Goal: Task Accomplishment & Management: Use online tool/utility

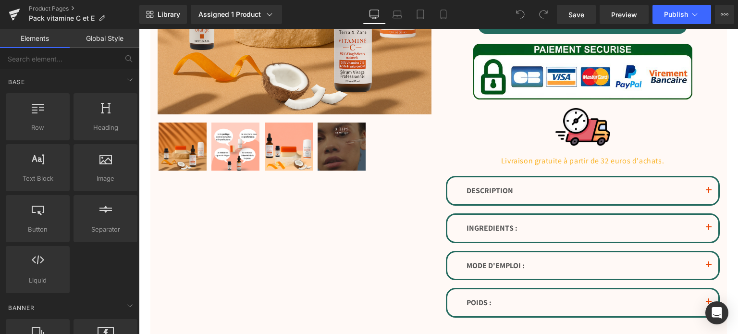
scroll to position [268, 0]
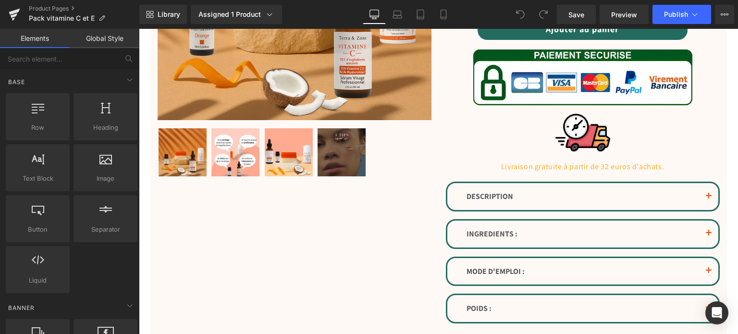
click at [600, 206] on div "DESCRIPTION Text Block" at bounding box center [582, 196] width 271 height 27
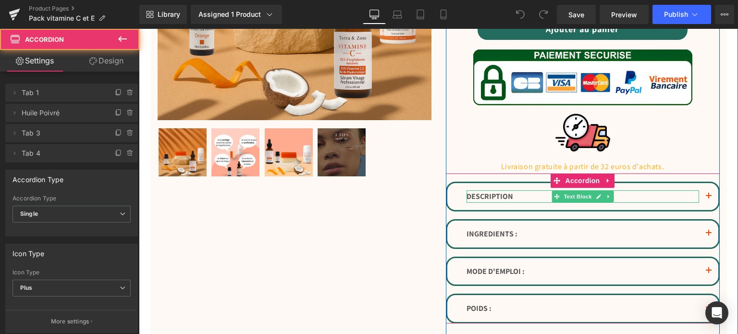
click at [605, 197] on icon at bounding box center [607, 197] width 5 height 6
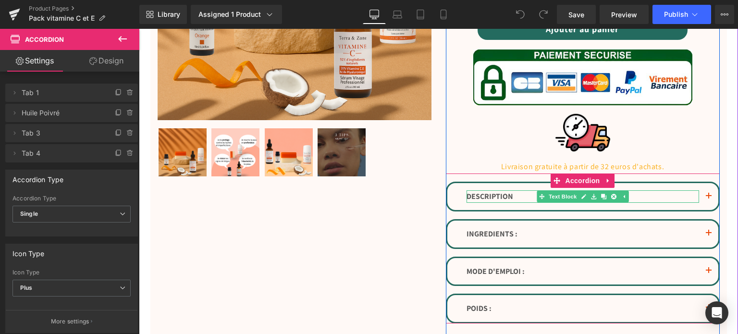
click at [678, 195] on p "DESCRIPTION" at bounding box center [582, 196] width 232 height 12
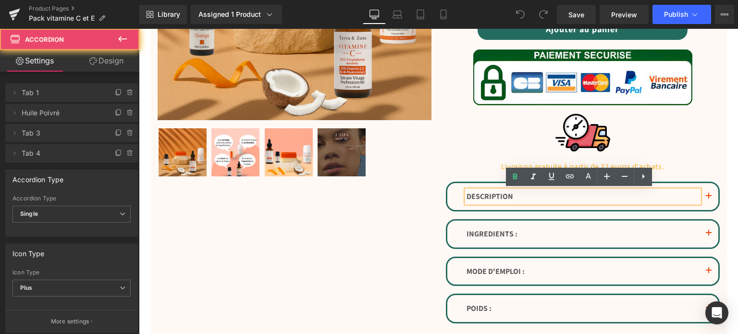
click at [701, 195] on button "button" at bounding box center [708, 196] width 19 height 27
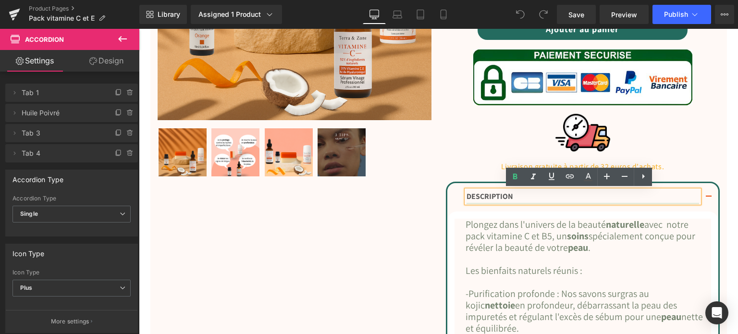
drag, startPoint x: 718, startPoint y: 16, endPoint x: 711, endPoint y: 22, distance: 9.9
click at [718, 16] on button "View Live Page View with current Template Save Template to Library Schedule Pub…" at bounding box center [723, 14] width 19 height 19
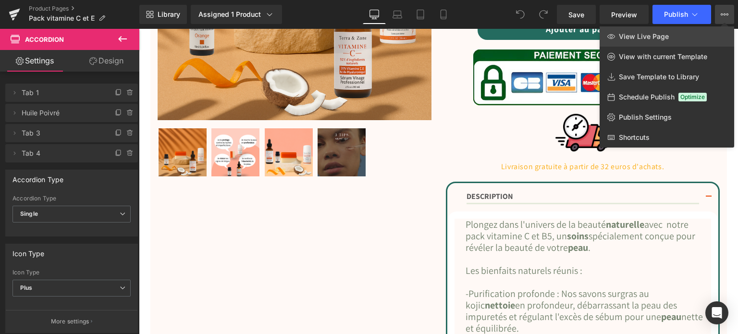
click at [689, 34] on link "View Live Page" at bounding box center [666, 36] width 134 height 20
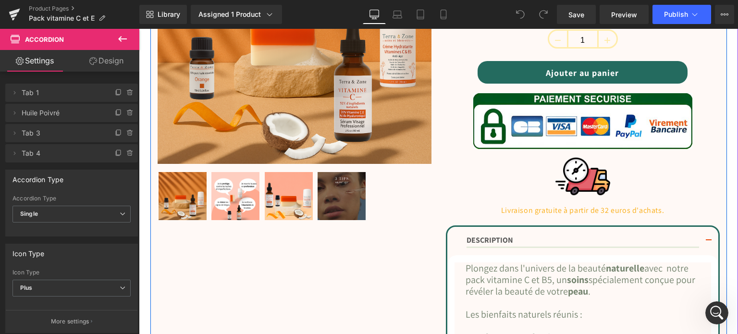
scroll to position [220, 0]
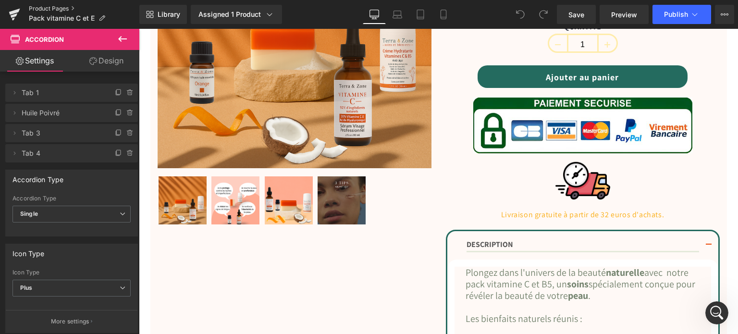
click at [56, 11] on link "Product Pages" at bounding box center [84, 9] width 110 height 8
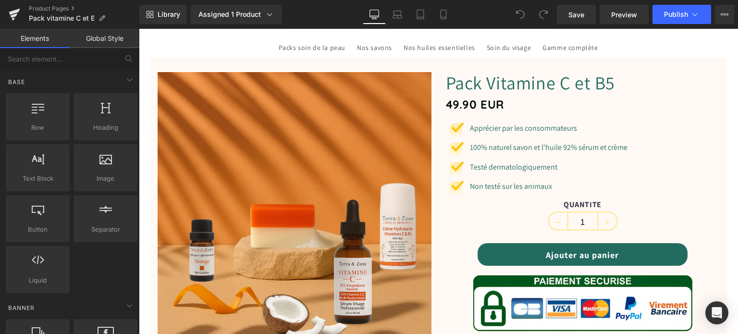
scroll to position [48, 0]
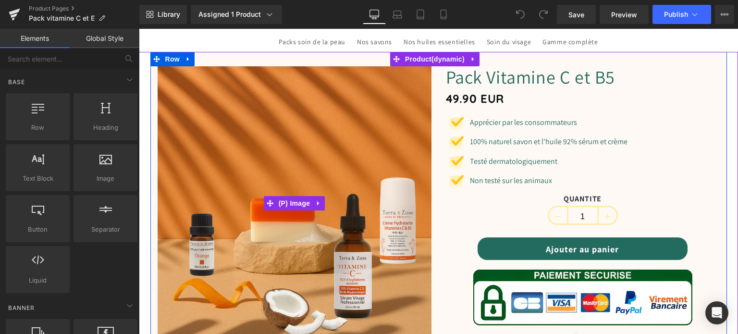
drag, startPoint x: 354, startPoint y: 166, endPoint x: 363, endPoint y: 158, distance: 11.9
click at [354, 166] on img at bounding box center [294, 203] width 274 height 274
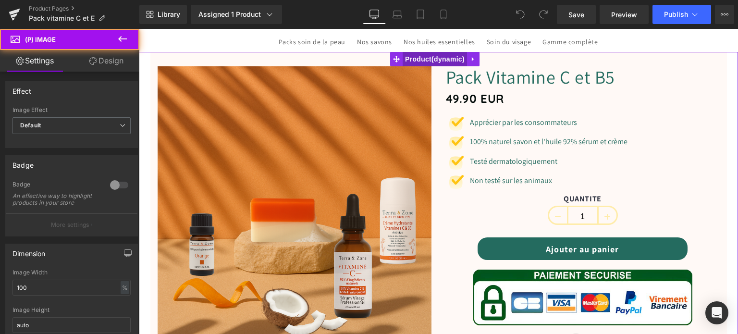
click at [429, 60] on span "Product" at bounding box center [434, 59] width 64 height 14
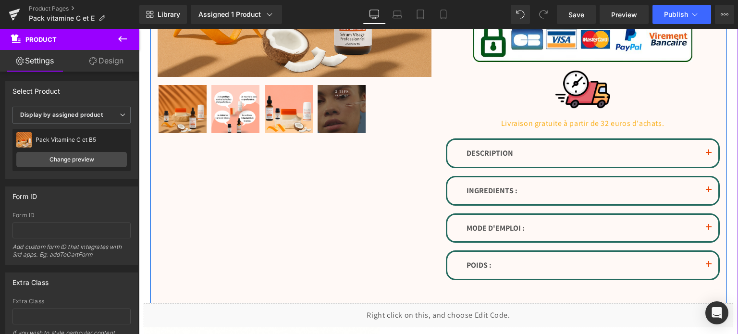
scroll to position [288, 0]
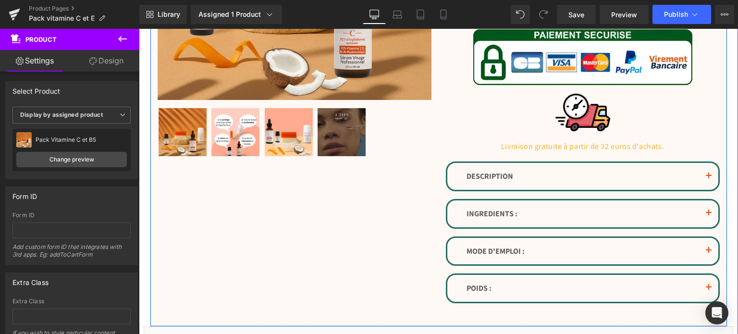
click at [181, 124] on img at bounding box center [182, 132] width 48 height 48
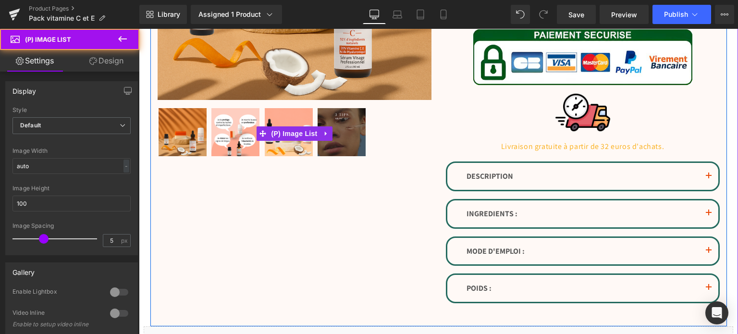
click at [211, 131] on img at bounding box center [235, 132] width 48 height 48
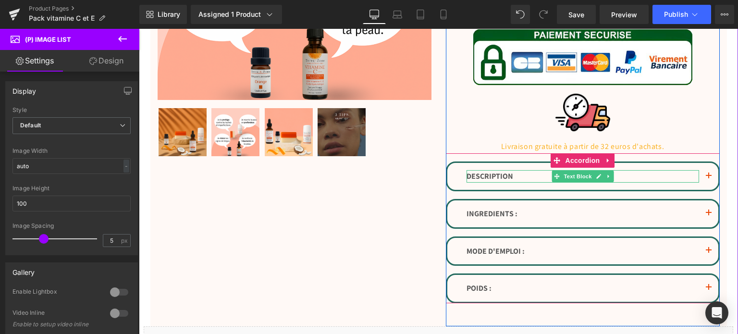
click at [699, 174] on button "button" at bounding box center [708, 176] width 19 height 27
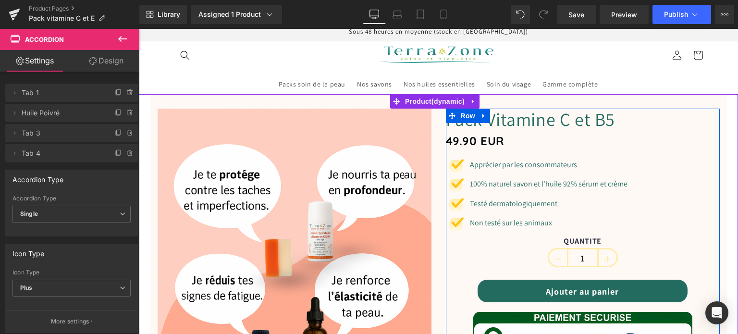
scroll to position [0, 0]
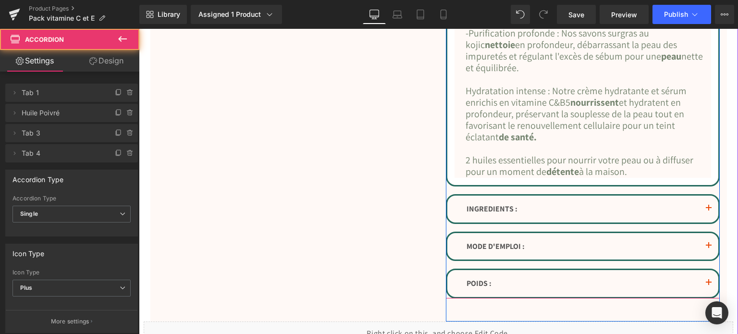
click at [704, 213] on button "button" at bounding box center [708, 208] width 19 height 27
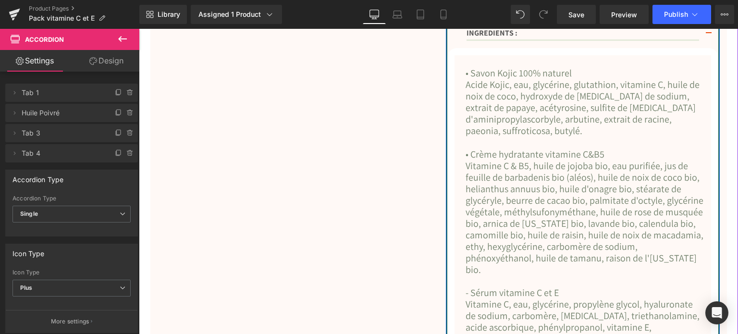
scroll to position [472, 0]
click at [569, 174] on font "Vitamine C & B5, huile de jojoba bio, eau purifiée, jus de feuille de barbadeni…" at bounding box center [584, 215] width 238 height 116
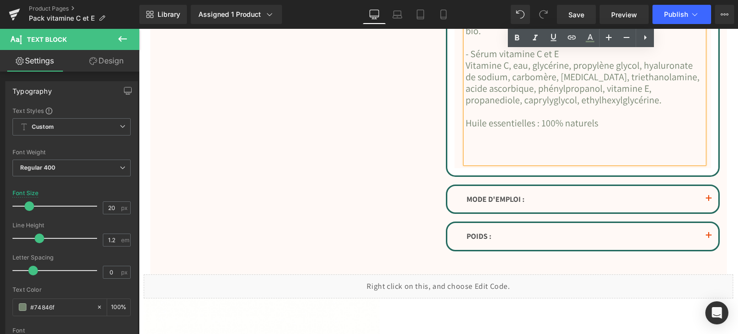
scroll to position [712, 0]
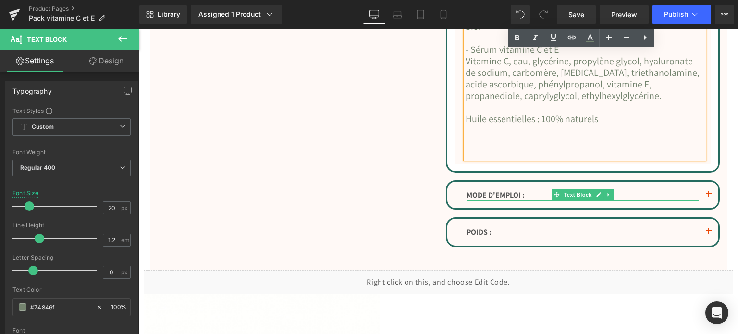
click at [690, 201] on p "MODE D'EMPLOI :" at bounding box center [582, 195] width 232 height 12
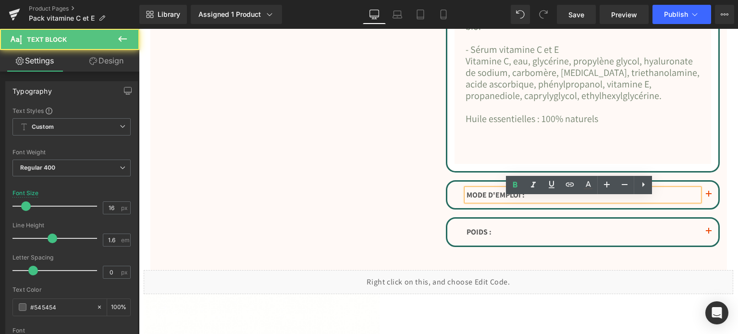
click at [711, 204] on button "button" at bounding box center [708, 194] width 19 height 27
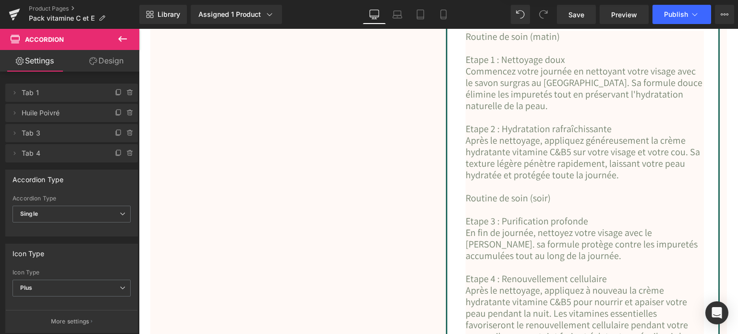
scroll to position [526, 0]
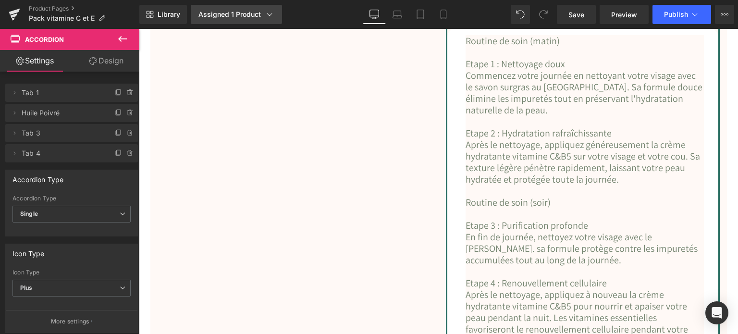
click at [255, 9] on link "Assigned 1 Product" at bounding box center [236, 14] width 91 height 19
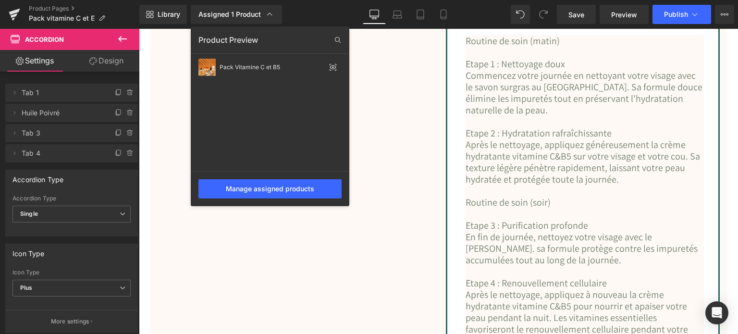
click at [407, 112] on div at bounding box center [438, 181] width 599 height 305
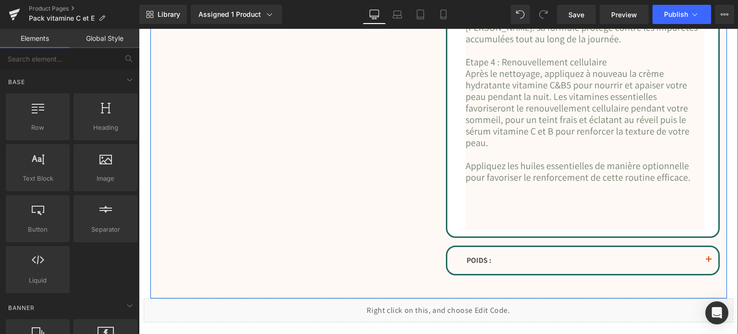
scroll to position [766, 0]
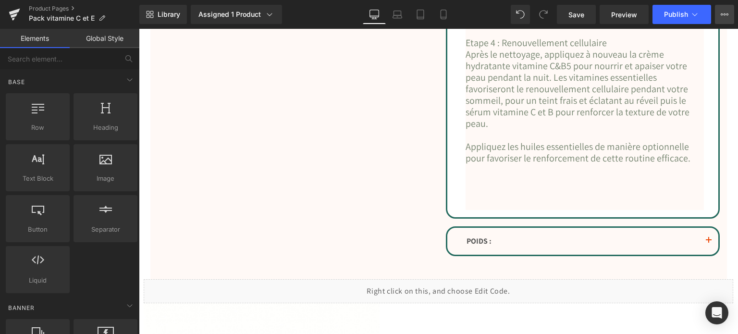
click at [723, 17] on icon at bounding box center [724, 15] width 8 height 8
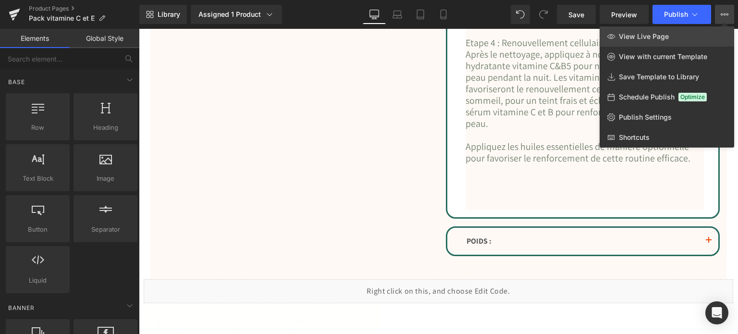
click at [683, 40] on link "View Live Page" at bounding box center [666, 36] width 134 height 20
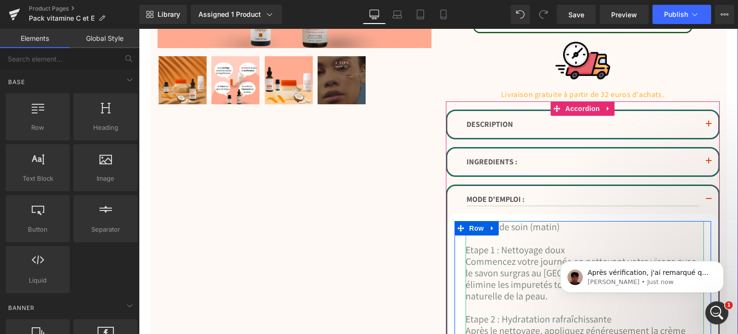
scroll to position [334, 0]
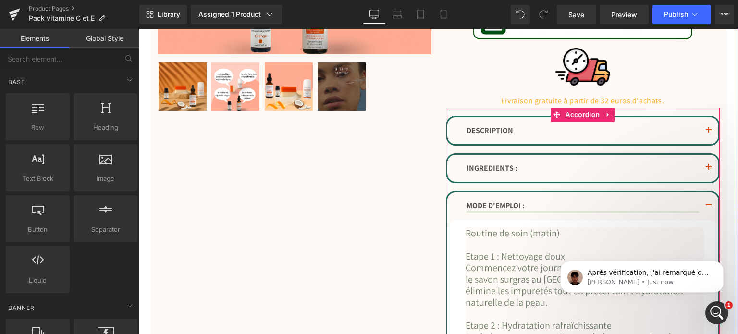
click at [703, 125] on button "button" at bounding box center [708, 130] width 19 height 27
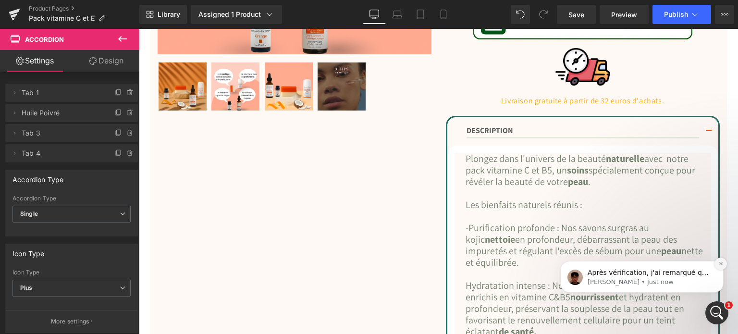
click at [717, 262] on button "Dismiss notification" at bounding box center [720, 263] width 12 height 12
click at [630, 16] on span "Preview" at bounding box center [624, 15] width 26 height 10
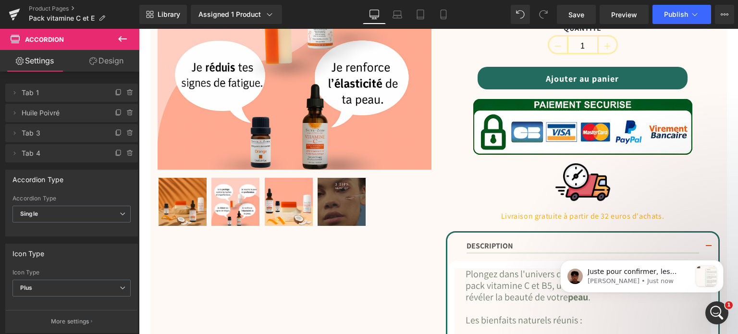
scroll to position [142, 0]
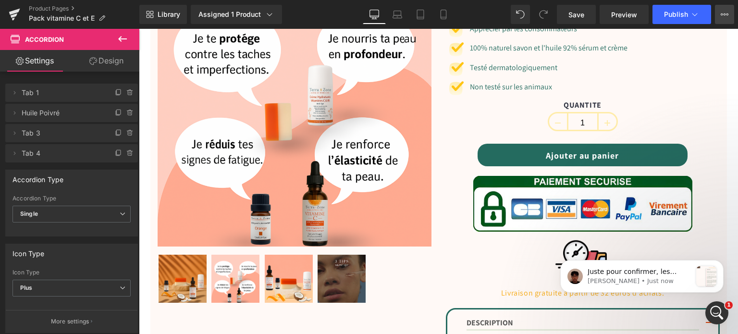
click at [730, 12] on button "View Live Page View with current Template Save Template to Library Schedule Pub…" at bounding box center [723, 14] width 19 height 19
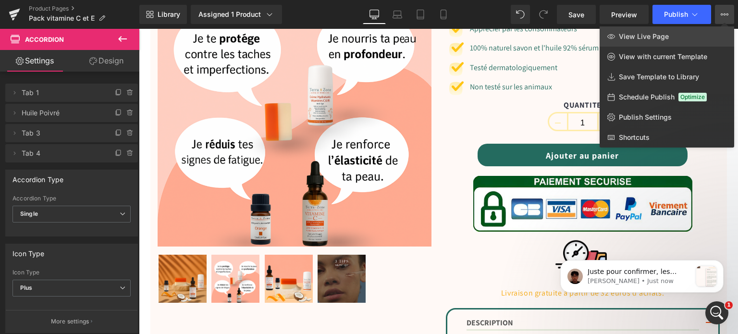
click at [690, 33] on link "View Live Page" at bounding box center [666, 36] width 134 height 20
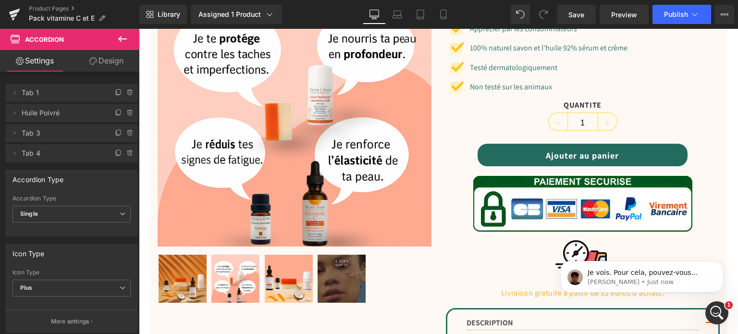
scroll to position [0, 0]
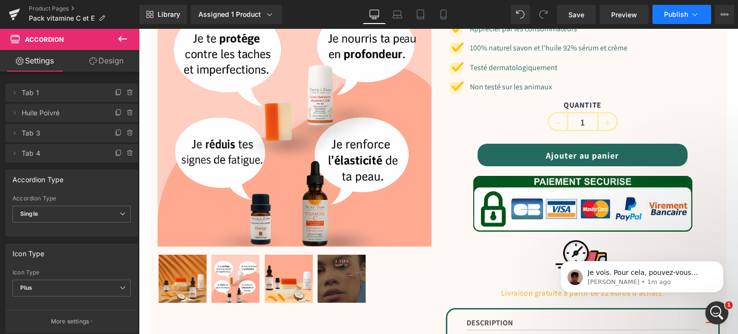
click at [680, 13] on span "Publish" at bounding box center [676, 15] width 24 height 8
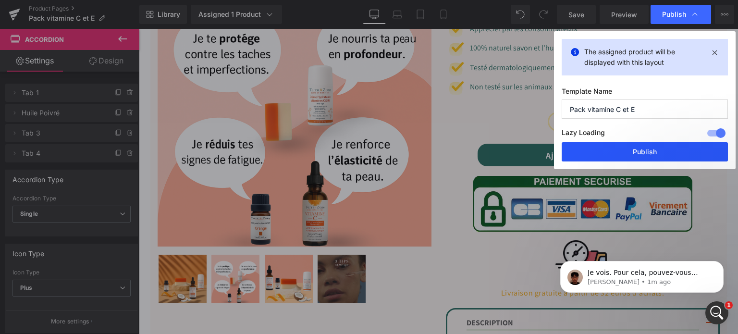
click at [627, 149] on button "Publish" at bounding box center [644, 151] width 166 height 19
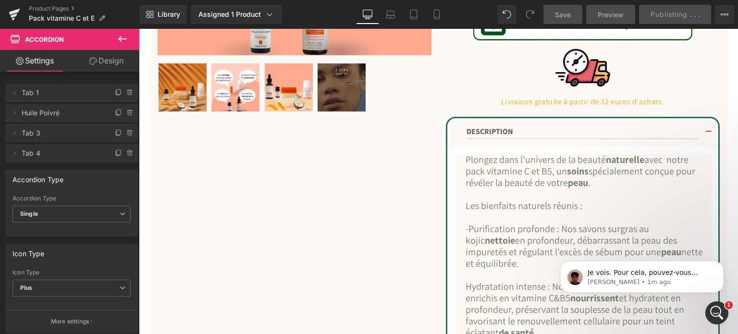
scroll to position [334, 0]
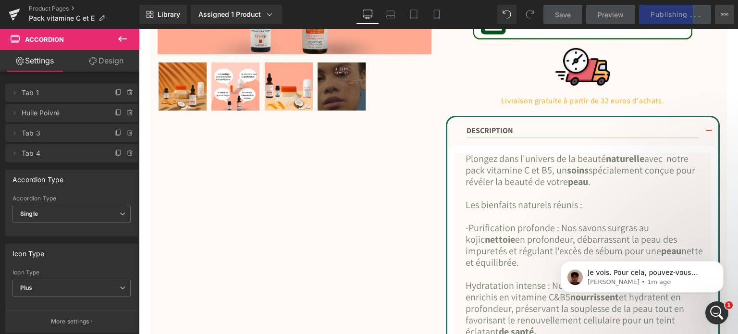
click at [725, 17] on icon at bounding box center [724, 15] width 8 height 8
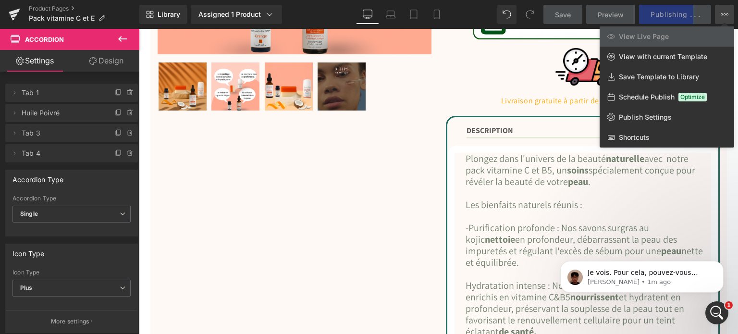
click at [725, 17] on icon at bounding box center [724, 15] width 8 height 8
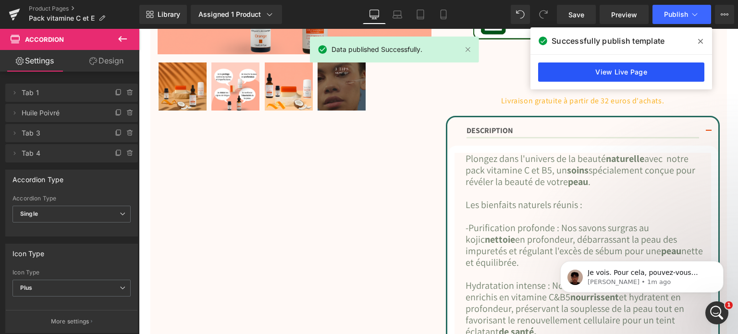
click at [582, 67] on link "View Live Page" at bounding box center [621, 71] width 166 height 19
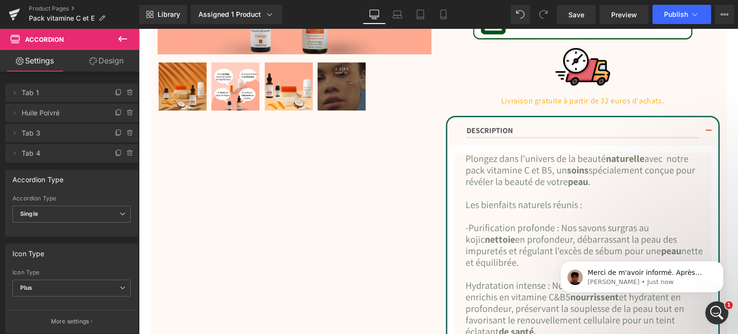
scroll to position [0, 0]
